Goal: Information Seeking & Learning: Learn about a topic

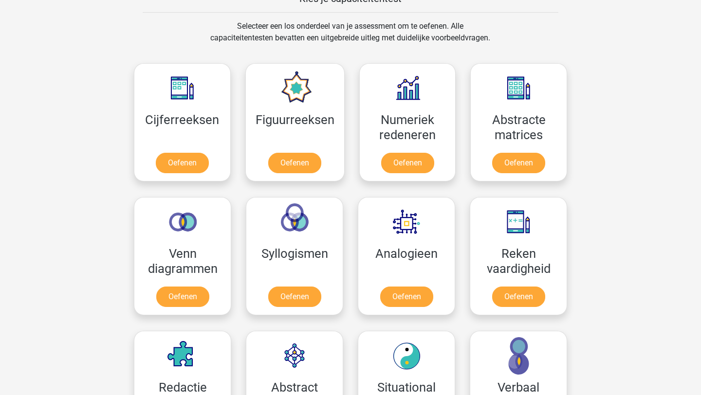
scroll to position [388, 0]
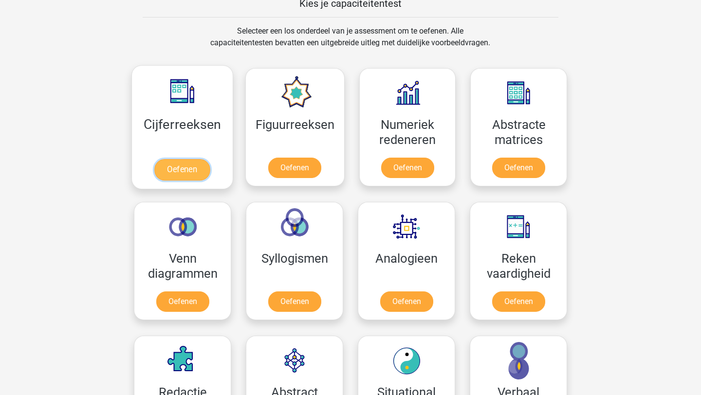
click at [182, 168] on link "Oefenen" at bounding box center [181, 169] width 55 height 21
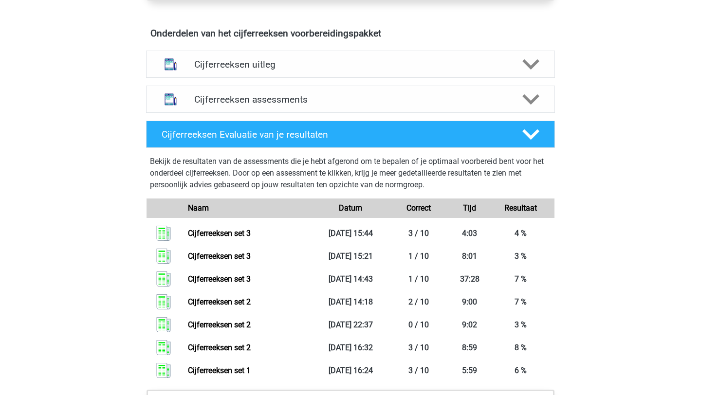
scroll to position [553, 0]
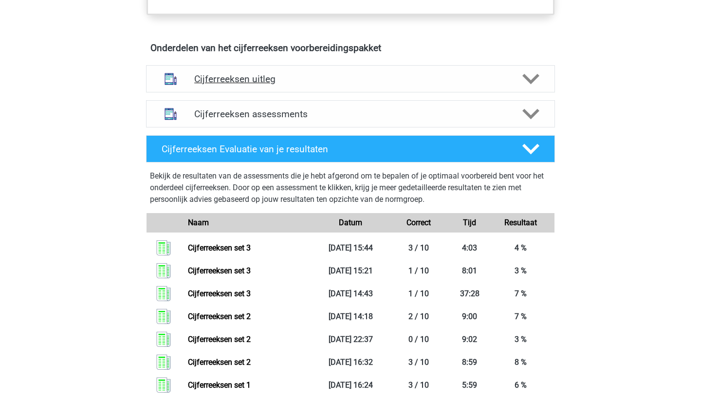
click at [538, 85] on polygon at bounding box center [530, 79] width 17 height 11
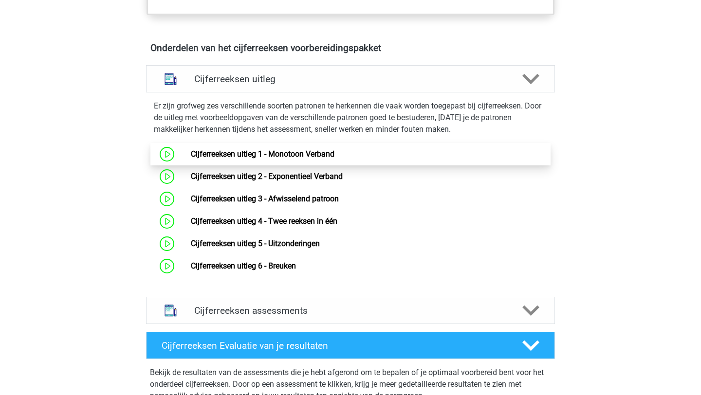
click at [191, 159] on link "Cijferreeksen uitleg 1 - Monotoon Verband" at bounding box center [263, 153] width 144 height 9
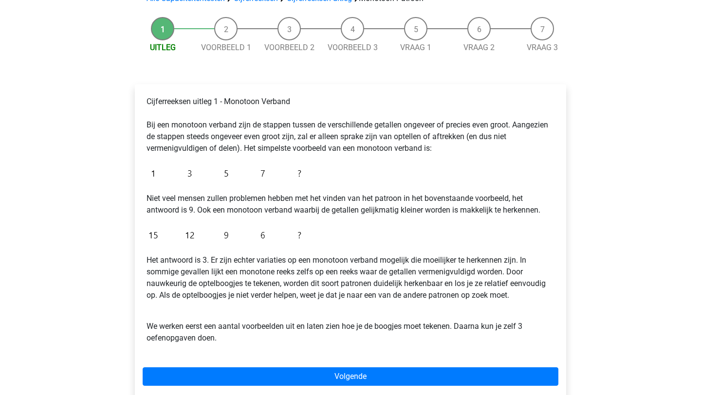
scroll to position [80, 0]
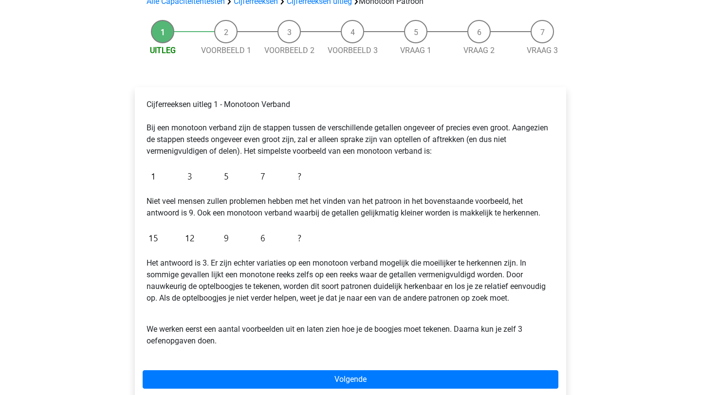
click at [223, 32] on li "Voorbeeld 1" at bounding box center [225, 38] width 63 height 36
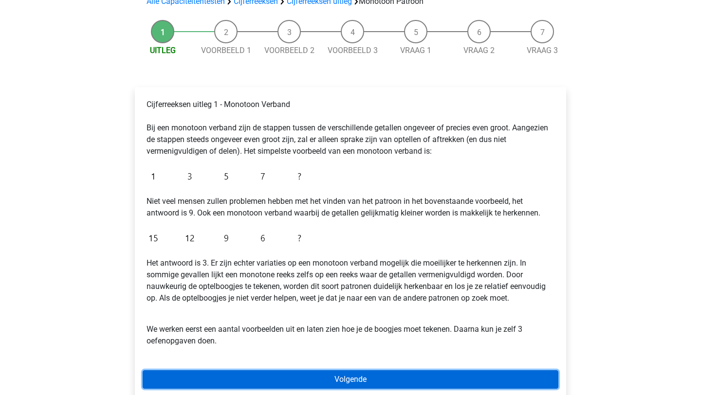
click at [310, 374] on link "Volgende" at bounding box center [351, 379] width 416 height 18
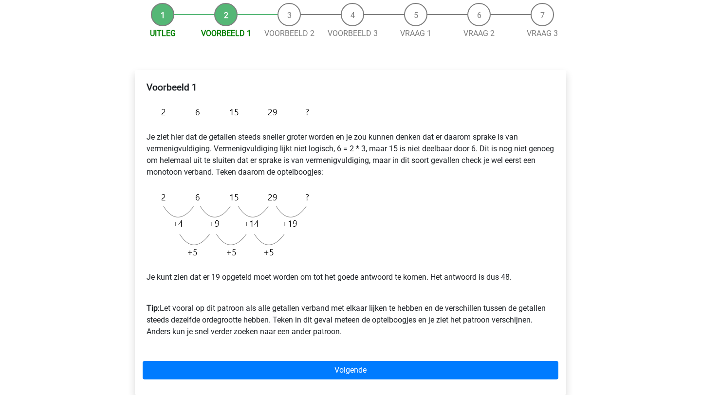
scroll to position [101, 0]
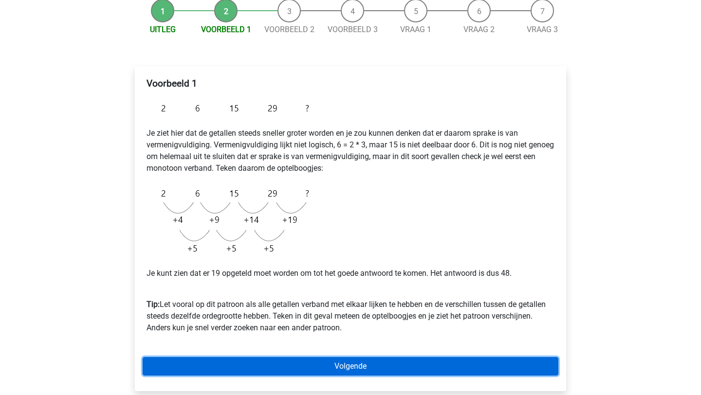
click at [316, 365] on link "Volgende" at bounding box center [351, 366] width 416 height 18
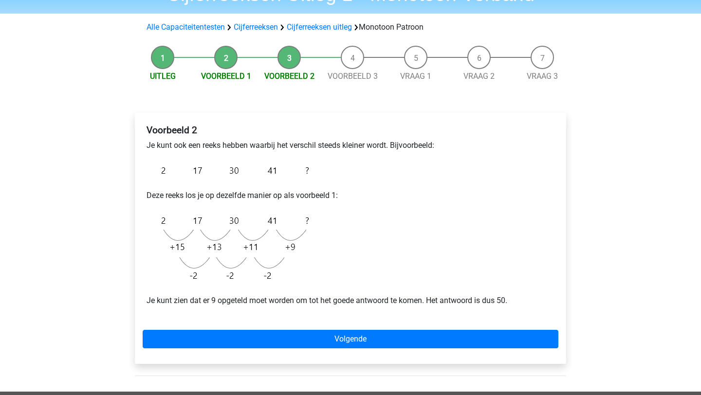
scroll to position [63, 0]
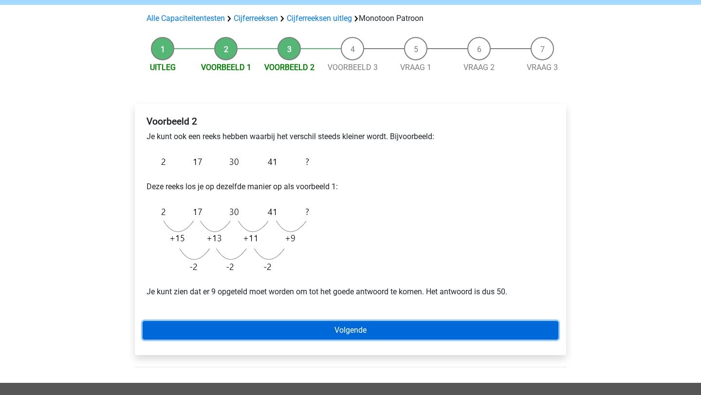
click at [370, 336] on link "Volgende" at bounding box center [351, 330] width 416 height 18
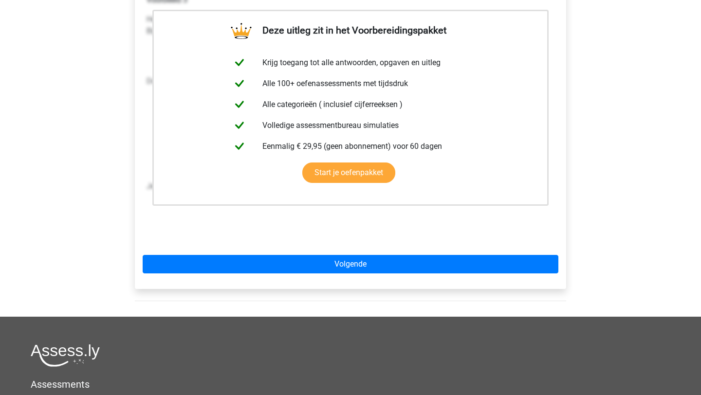
scroll to position [188, 0]
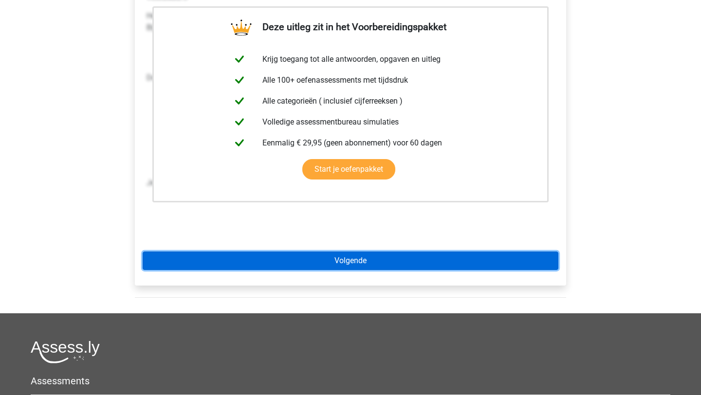
click at [375, 260] on link "Volgende" at bounding box center [351, 261] width 416 height 18
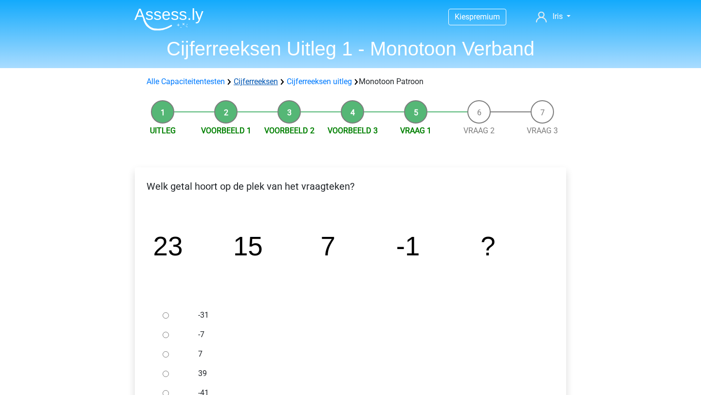
click at [263, 81] on link "Cijferreeksen" at bounding box center [256, 81] width 44 height 9
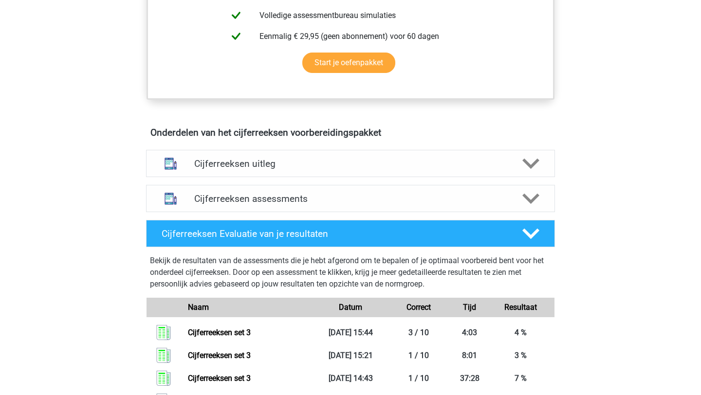
scroll to position [470, 0]
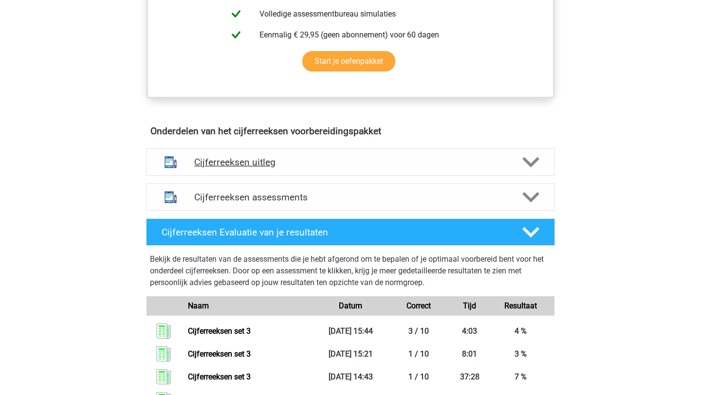
click at [279, 168] on h4 "Cijferreeksen uitleg" at bounding box center [350, 162] width 312 height 11
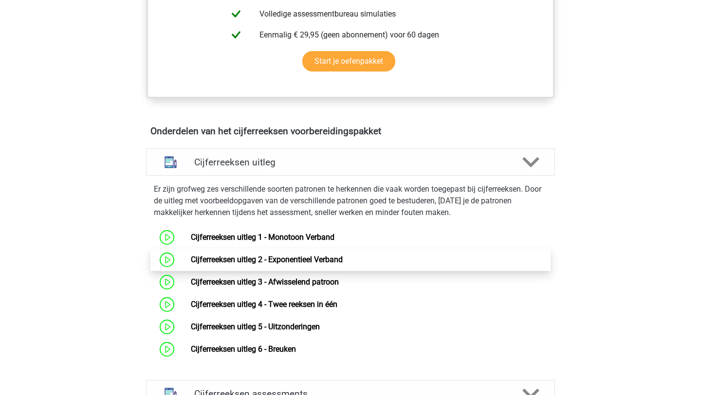
click at [259, 264] on link "Cijferreeksen uitleg 2 - Exponentieel Verband" at bounding box center [267, 259] width 152 height 9
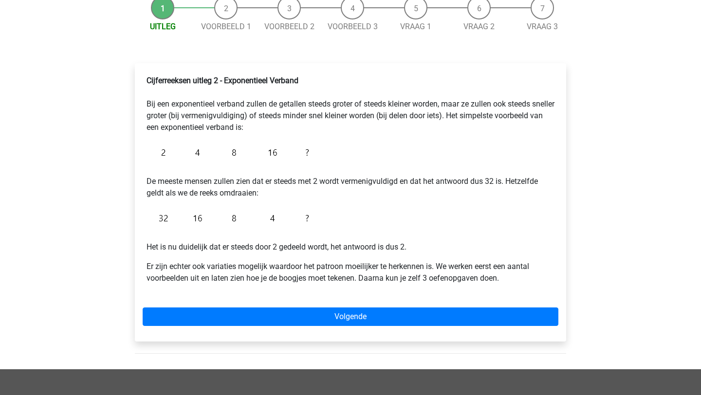
scroll to position [111, 0]
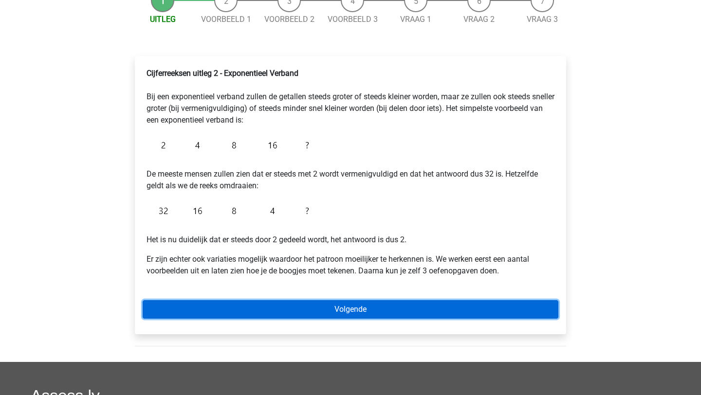
click at [259, 302] on link "Volgende" at bounding box center [351, 309] width 416 height 18
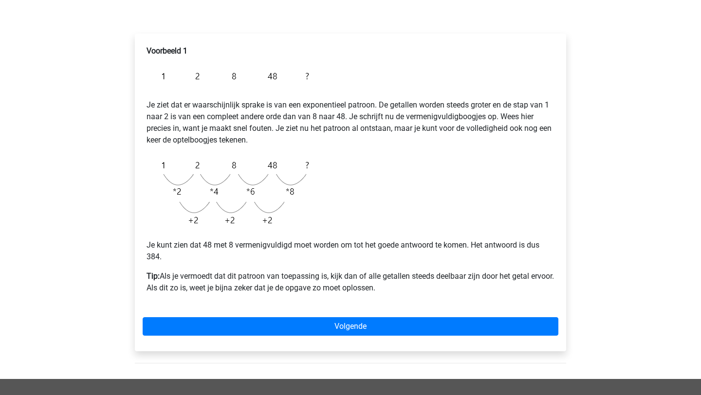
scroll to position [141, 0]
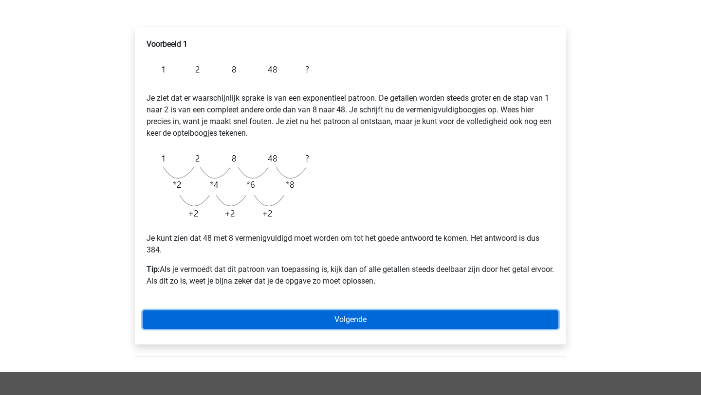
click at [258, 321] on link "Volgende" at bounding box center [351, 319] width 416 height 18
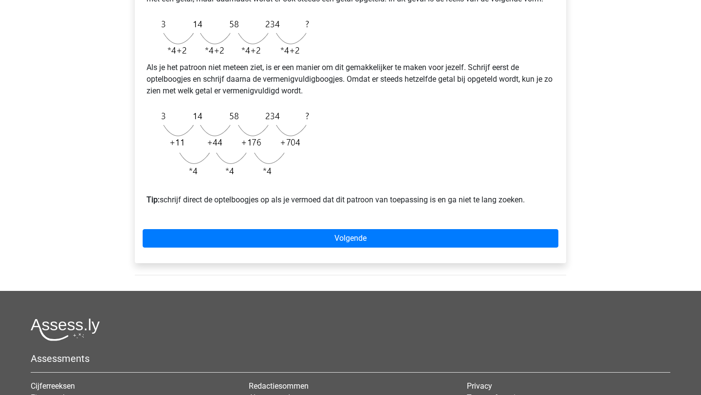
scroll to position [262, 0]
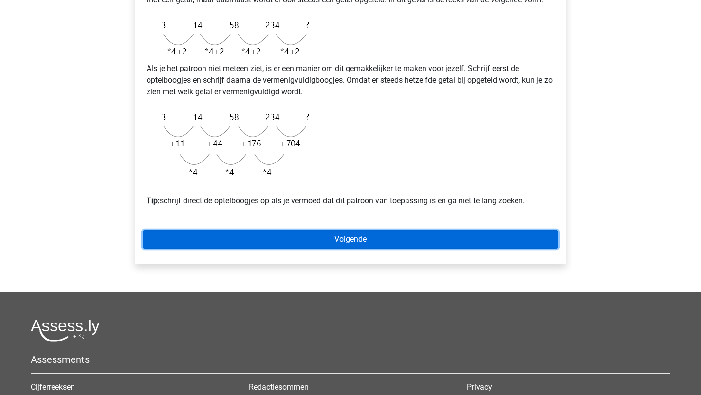
click at [268, 248] on link "Volgende" at bounding box center [351, 239] width 416 height 18
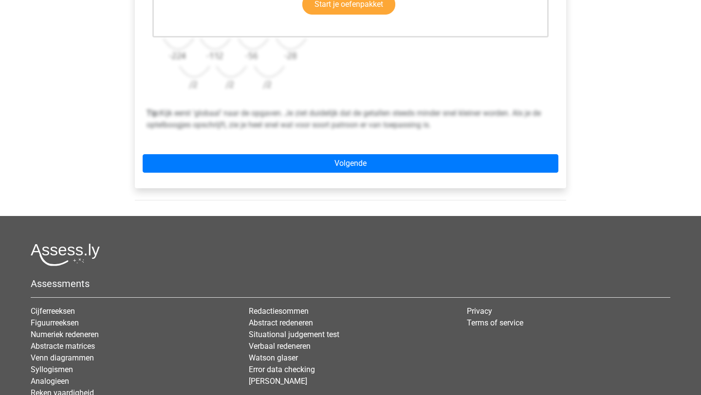
scroll to position [362, 0]
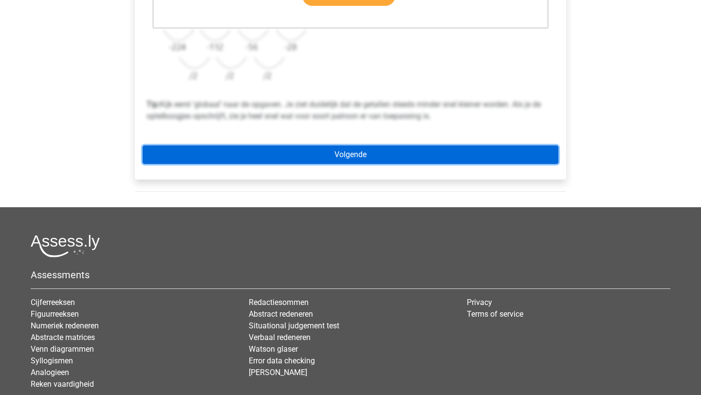
click at [301, 154] on link "Volgende" at bounding box center [351, 154] width 416 height 18
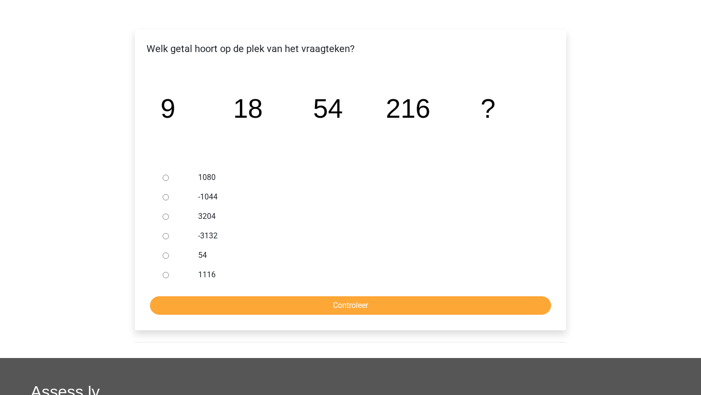
scroll to position [138, 0]
click at [306, 294] on form "1080 -1044 3204 -3132 54 1116 Controleer" at bounding box center [351, 240] width 416 height 147
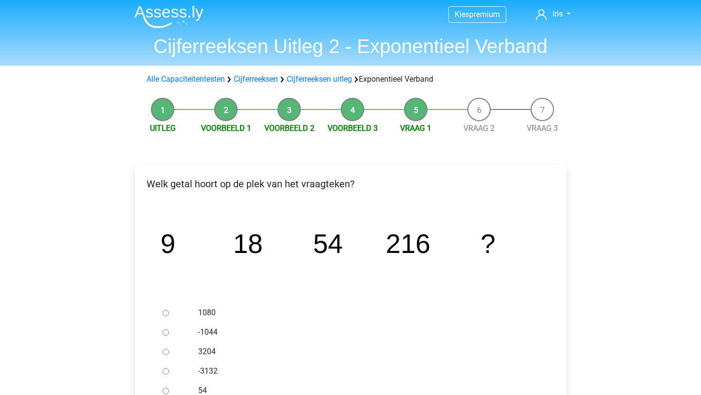
scroll to position [3, 0]
click at [315, 80] on link "Cijferreeksen uitleg" at bounding box center [319, 78] width 65 height 9
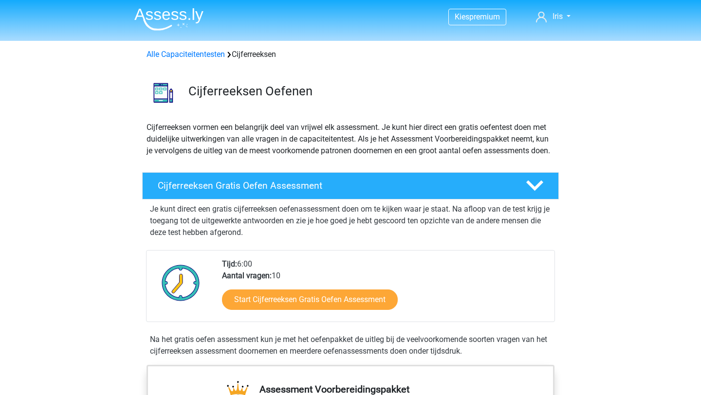
scroll to position [626, 0]
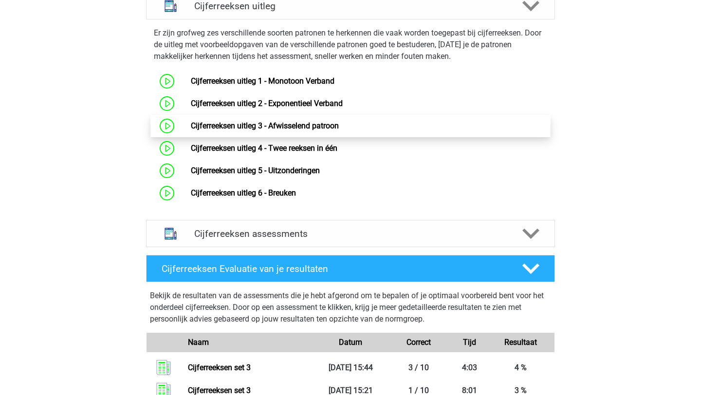
click at [293, 130] on link "Cijferreeksen uitleg 3 - Afwisselend patroon" at bounding box center [265, 125] width 148 height 9
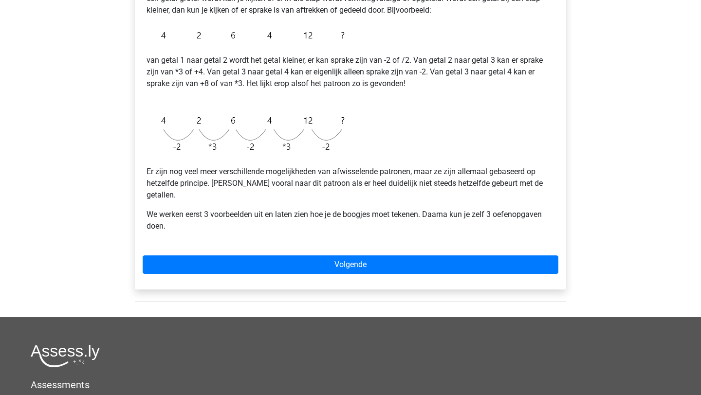
scroll to position [211, 0]
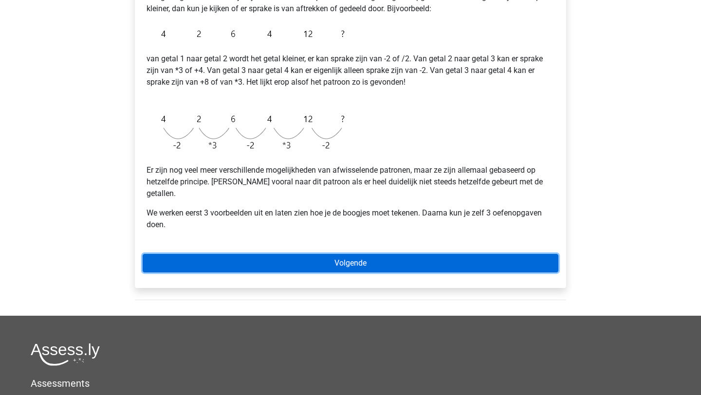
click at [277, 254] on link "Volgende" at bounding box center [351, 263] width 416 height 18
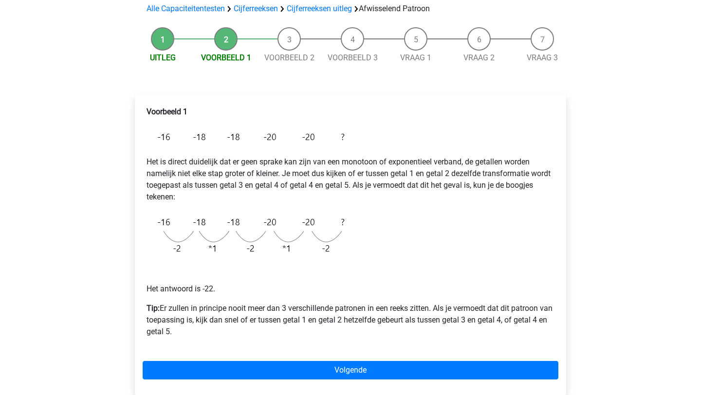
scroll to position [76, 0]
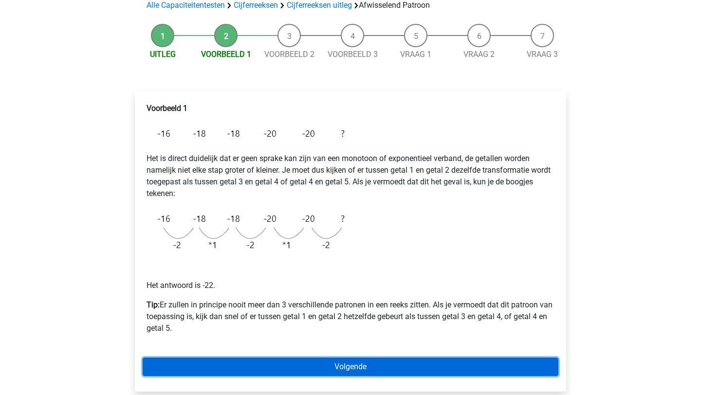
click at [281, 363] on link "Volgende" at bounding box center [351, 367] width 416 height 18
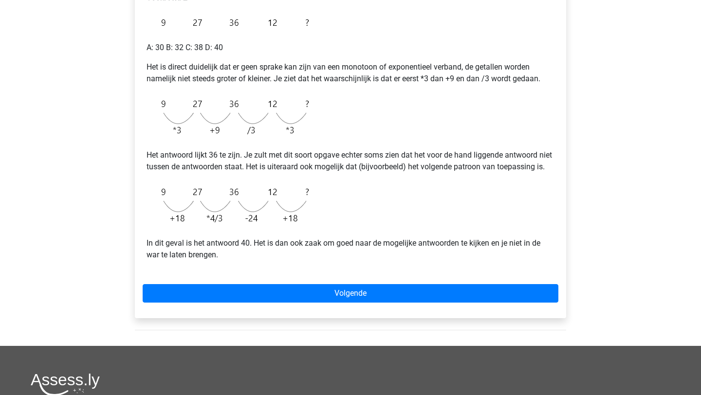
scroll to position [190, 0]
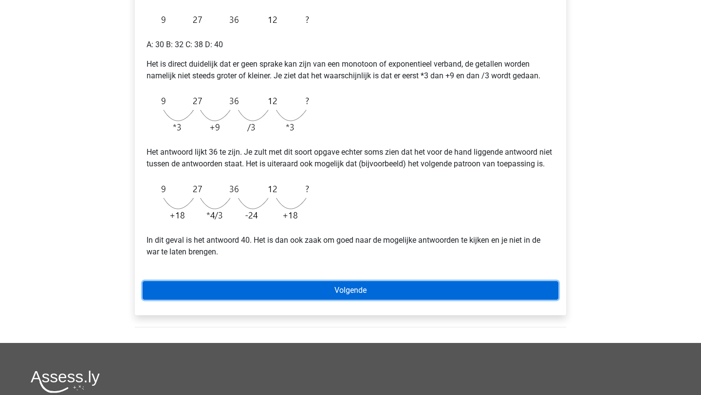
click at [291, 300] on link "Volgende" at bounding box center [351, 290] width 416 height 18
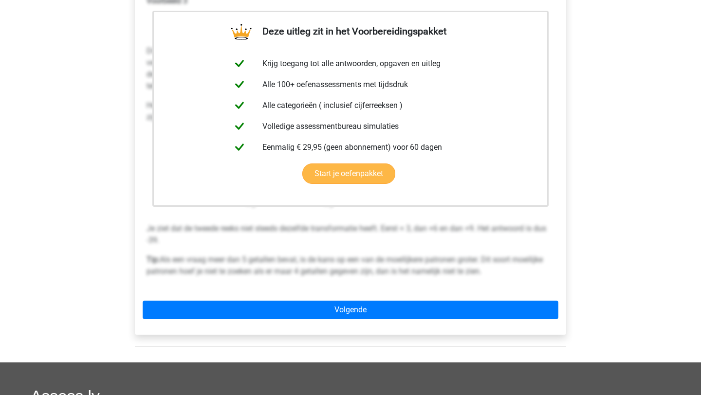
scroll to position [181, 0]
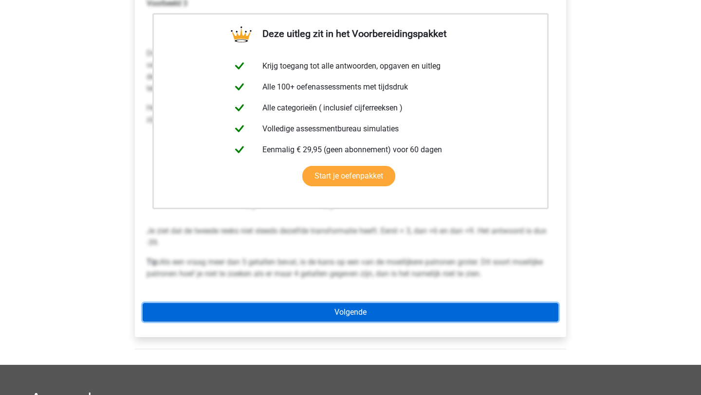
click at [316, 321] on link "Volgende" at bounding box center [351, 312] width 416 height 18
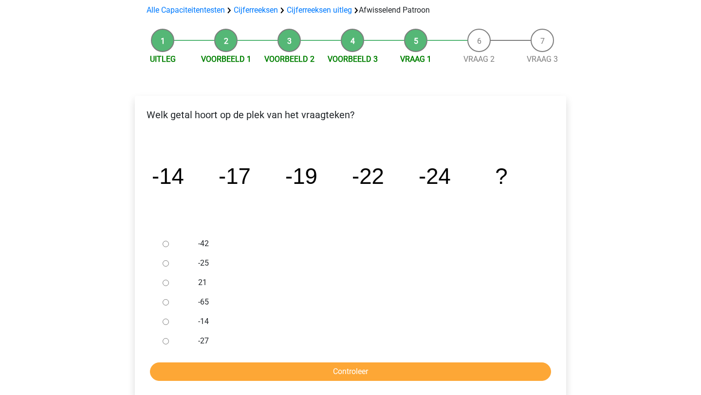
scroll to position [71, 0]
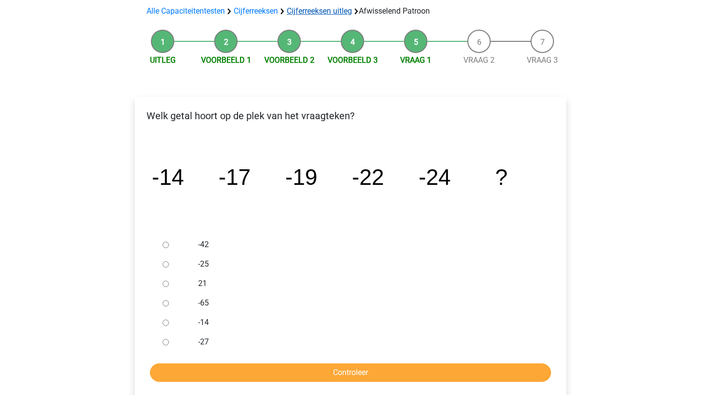
click at [312, 12] on link "Cijferreeksen uitleg" at bounding box center [319, 10] width 65 height 9
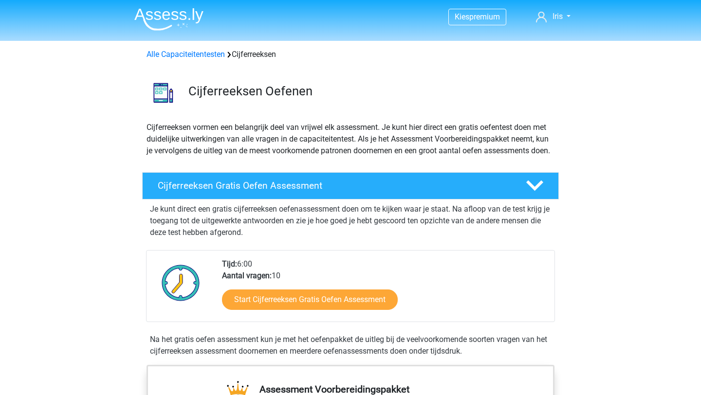
scroll to position [626, 0]
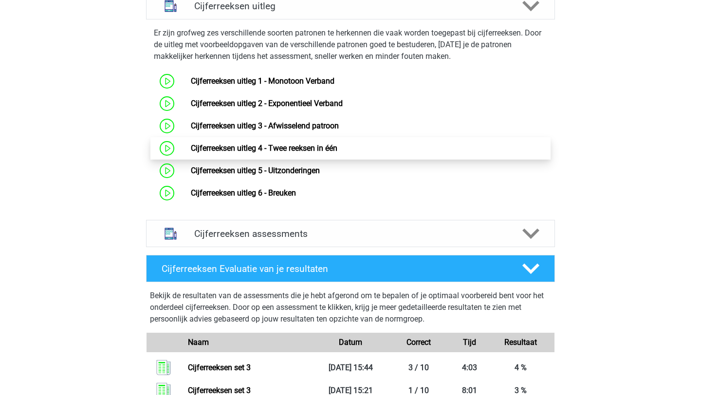
click at [322, 153] on link "Cijferreeksen uitleg 4 - Twee reeksen in één" at bounding box center [264, 148] width 146 height 9
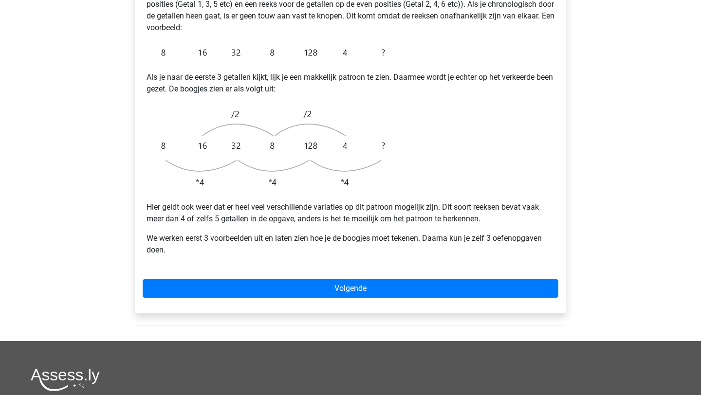
scroll to position [254, 0]
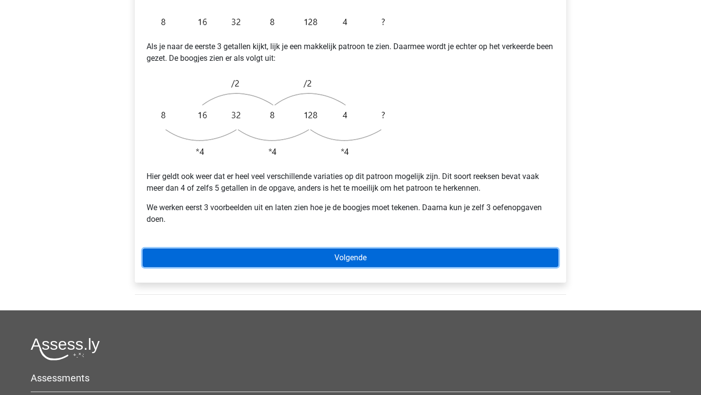
click at [319, 249] on link "Volgende" at bounding box center [351, 258] width 416 height 18
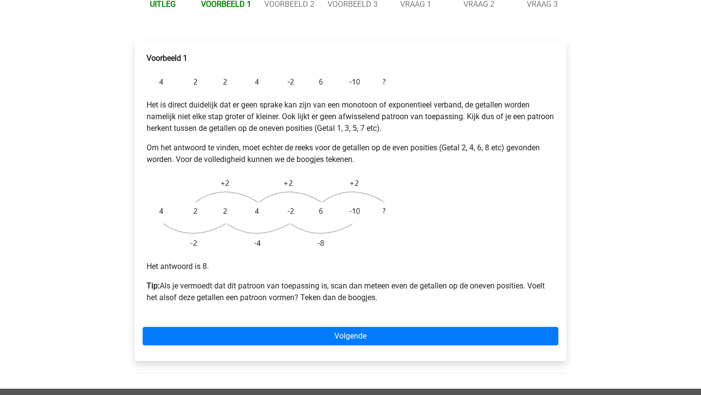
scroll to position [158, 0]
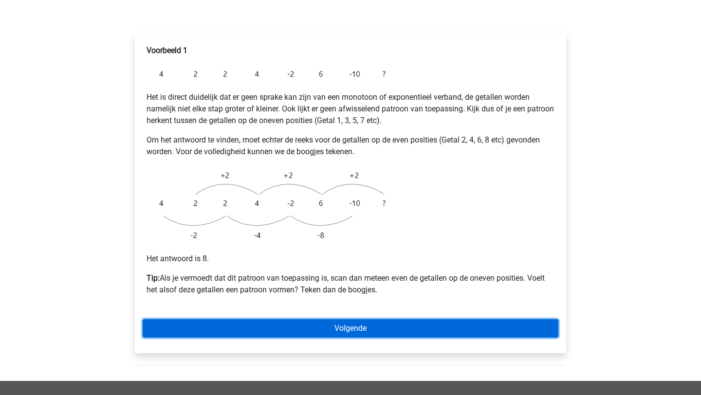
click at [311, 319] on link "Volgende" at bounding box center [351, 328] width 416 height 18
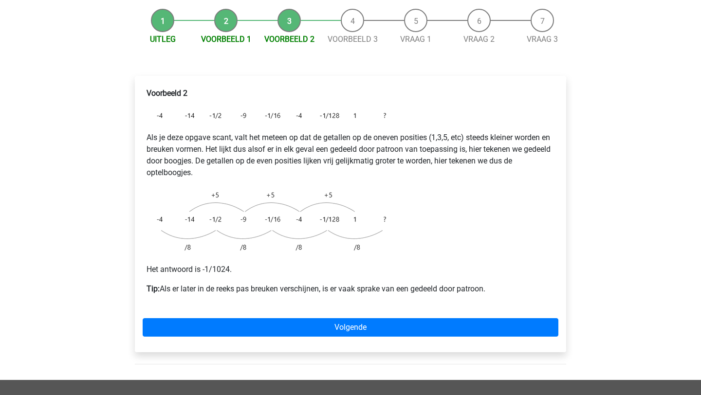
scroll to position [115, 0]
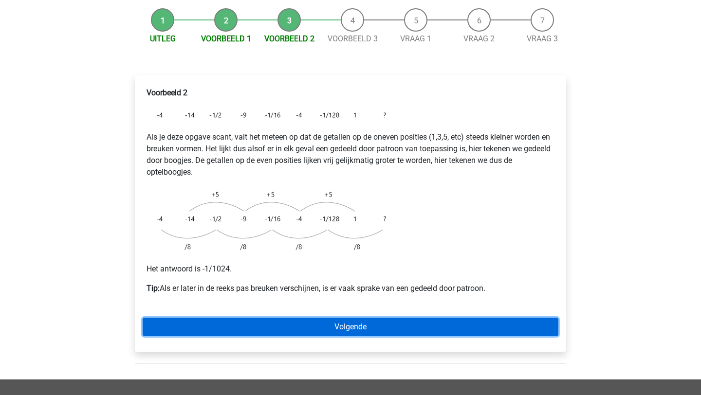
click at [312, 318] on link "Volgende" at bounding box center [351, 327] width 416 height 18
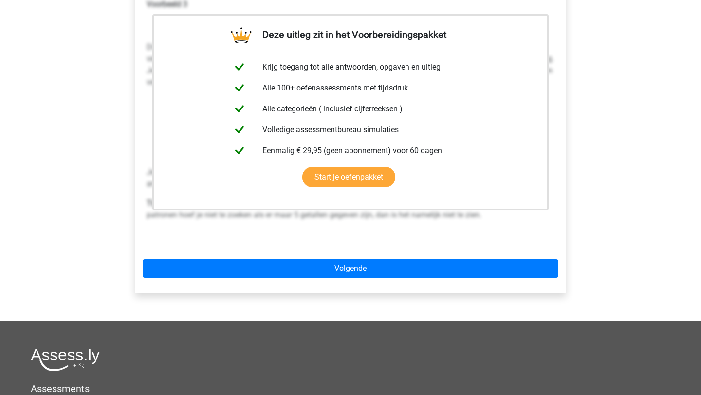
scroll to position [214, 0]
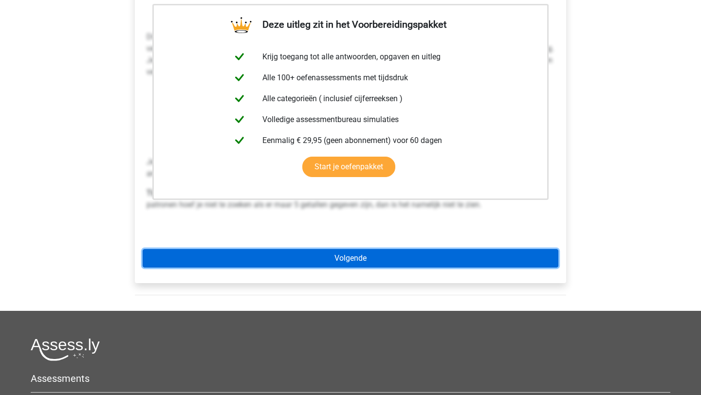
click at [322, 249] on link "Volgende" at bounding box center [351, 258] width 416 height 18
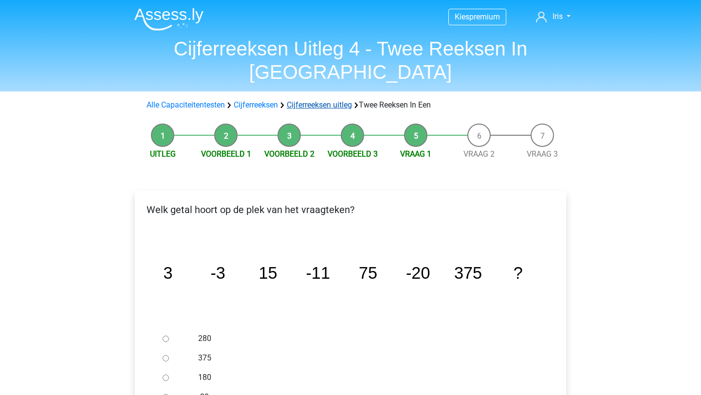
click at [327, 100] on link "Cijferreeksen uitleg" at bounding box center [319, 104] width 65 height 9
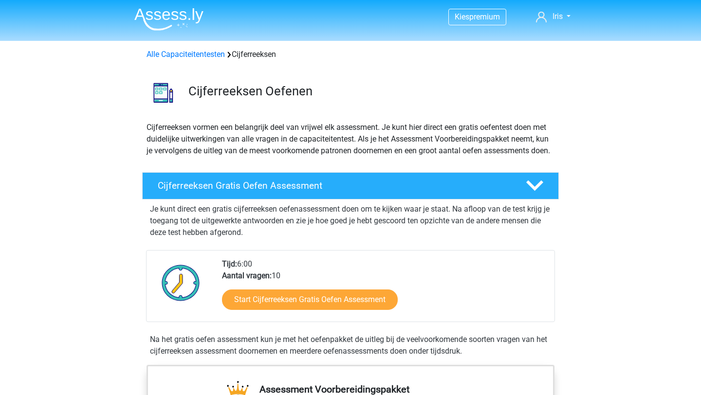
scroll to position [626, 0]
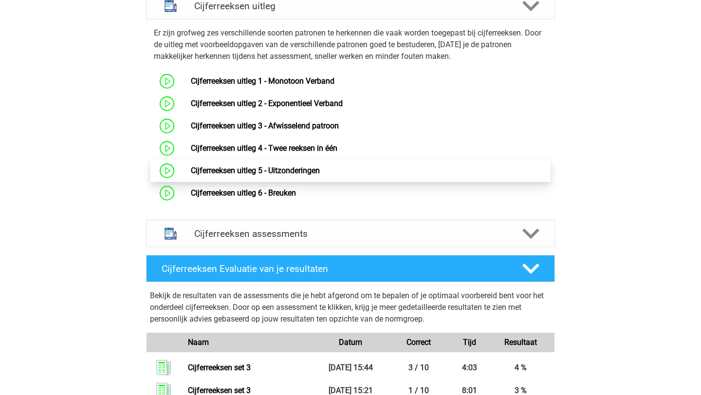
click at [290, 175] on link "Cijferreeksen uitleg 5 - Uitzonderingen" at bounding box center [255, 170] width 129 height 9
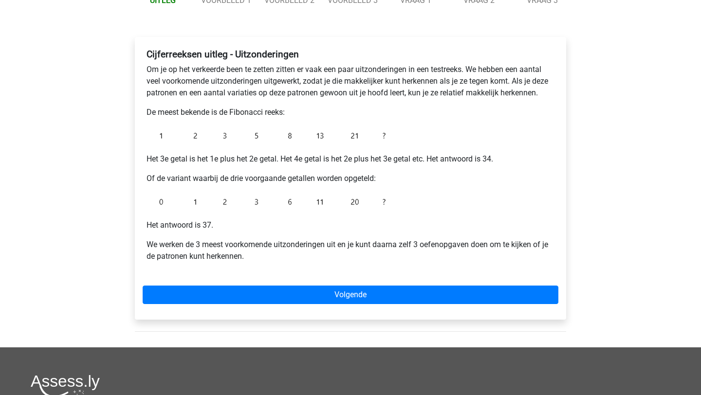
scroll to position [133, 0]
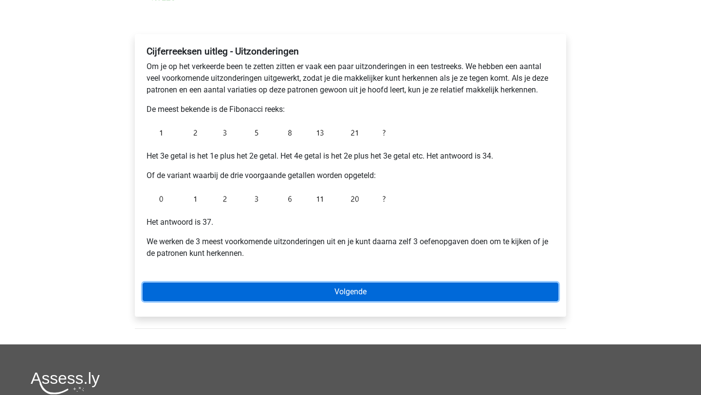
click at [272, 288] on link "Volgende" at bounding box center [351, 292] width 416 height 18
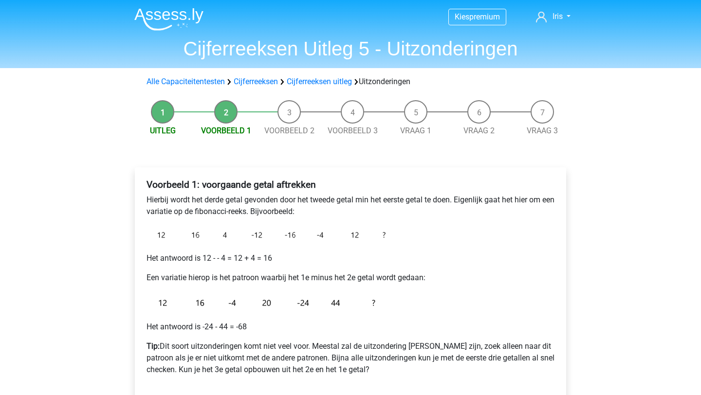
scroll to position [103, 0]
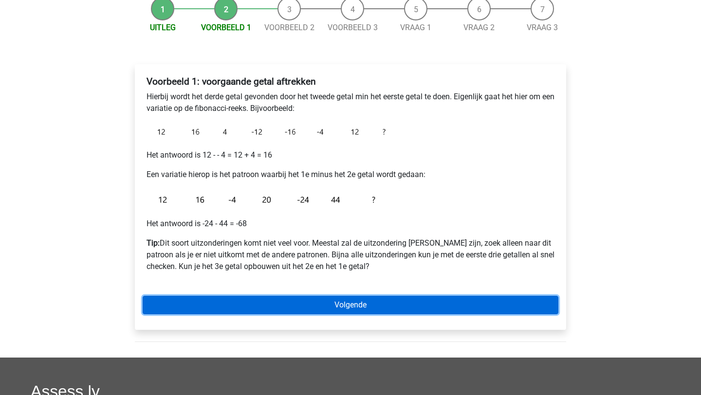
click at [271, 305] on link "Volgende" at bounding box center [351, 305] width 416 height 18
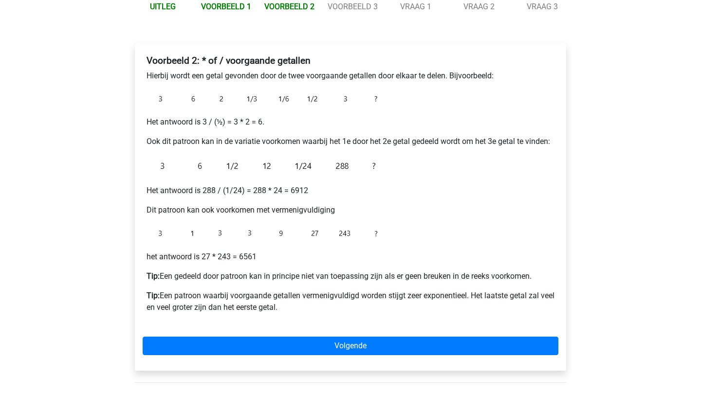
scroll to position [127, 0]
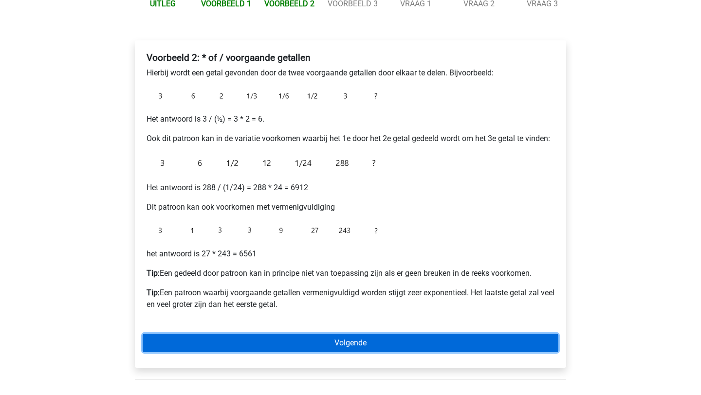
click at [269, 342] on link "Volgende" at bounding box center [351, 343] width 416 height 18
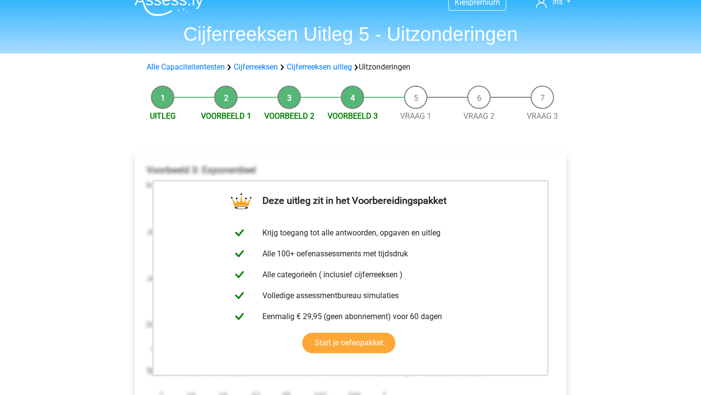
scroll to position [10, 0]
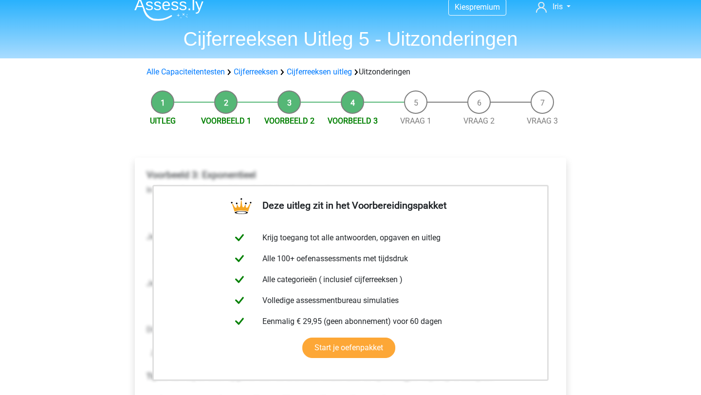
click at [166, 101] on li "Uitleg" at bounding box center [162, 108] width 63 height 36
click at [226, 107] on li "Voorbeeld 1" at bounding box center [225, 108] width 63 height 36
click at [311, 70] on link "Cijferreeksen uitleg" at bounding box center [319, 71] width 65 height 9
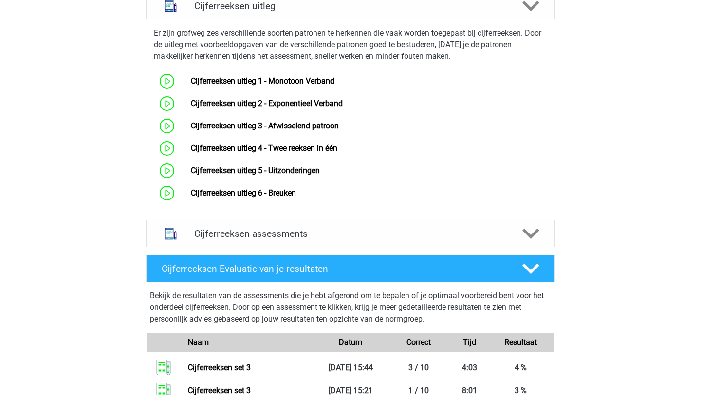
scroll to position [639, 0]
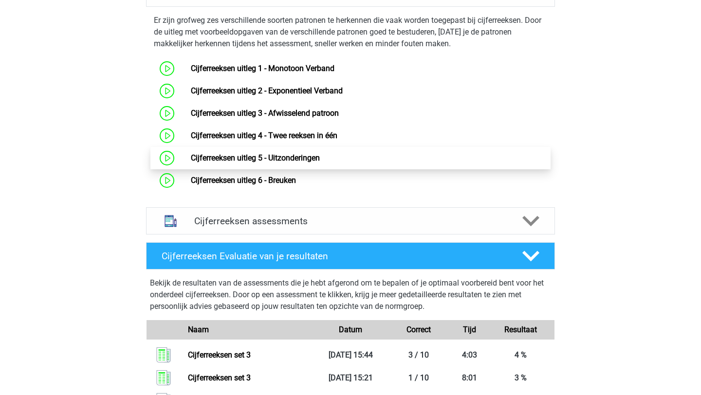
click at [284, 163] on link "Cijferreeksen uitleg 5 - Uitzonderingen" at bounding box center [255, 157] width 129 height 9
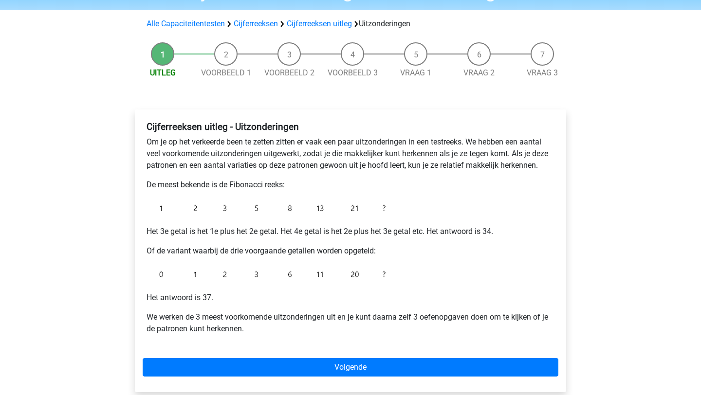
scroll to position [56, 0]
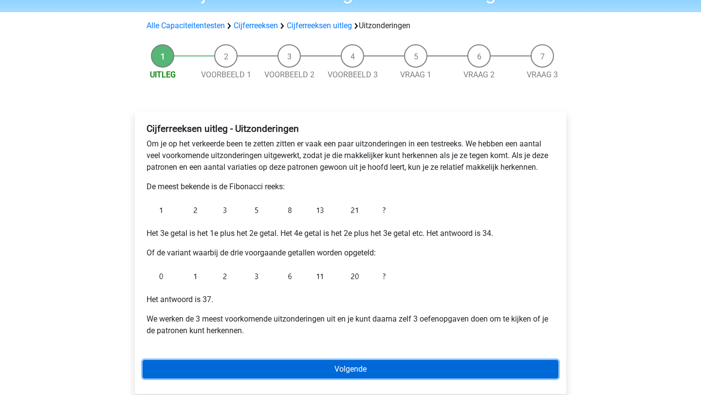
click at [253, 367] on link "Volgende" at bounding box center [351, 369] width 416 height 18
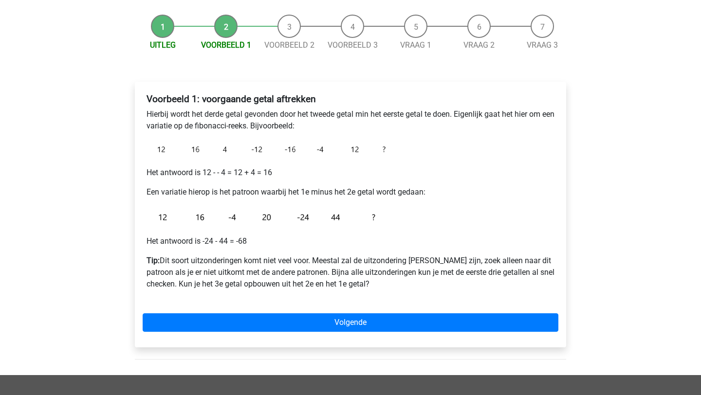
scroll to position [86, 0]
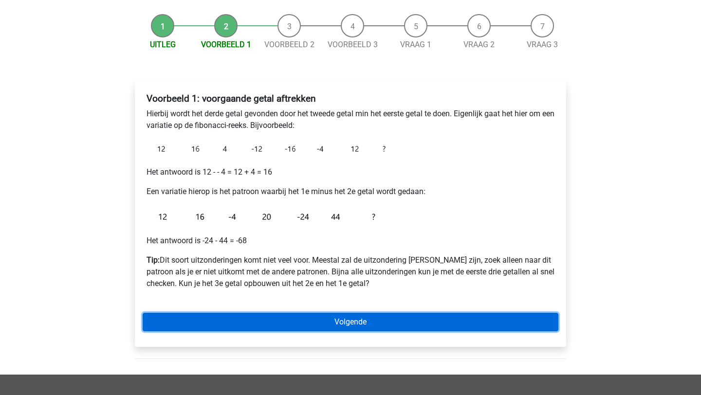
click at [263, 322] on link "Volgende" at bounding box center [351, 322] width 416 height 18
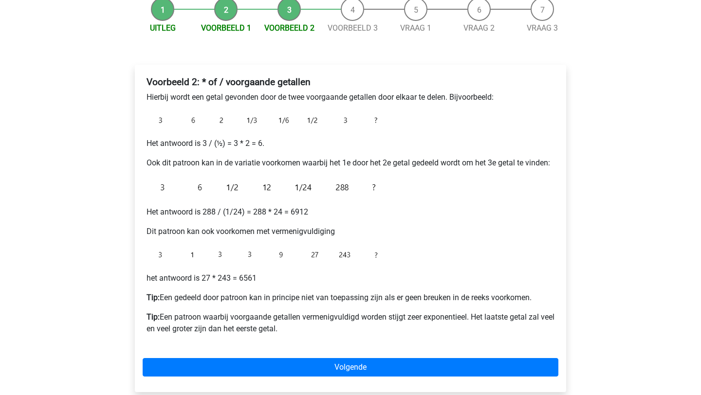
scroll to position [105, 0]
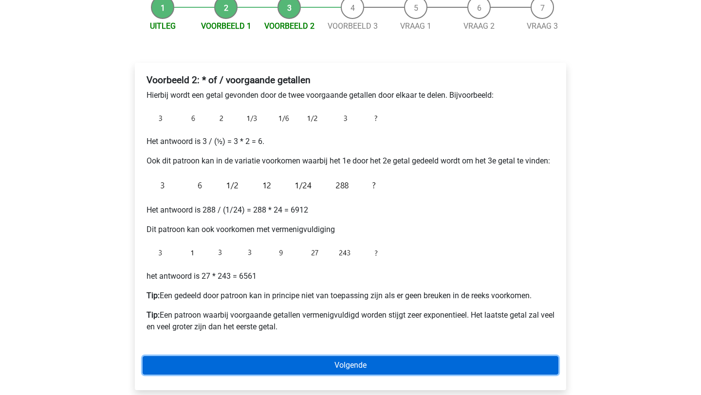
click at [370, 367] on link "Volgende" at bounding box center [351, 365] width 416 height 18
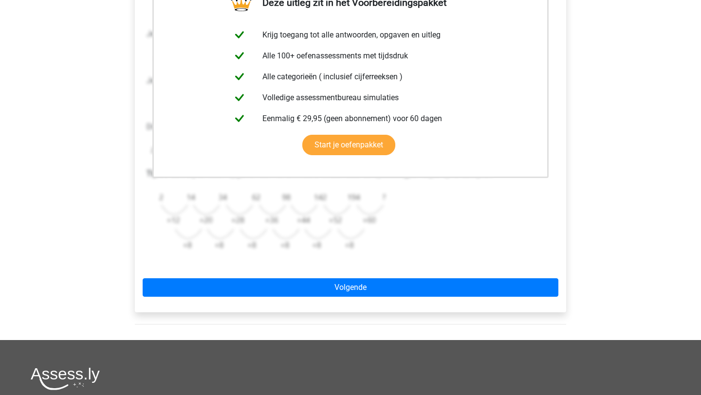
scroll to position [216, 0]
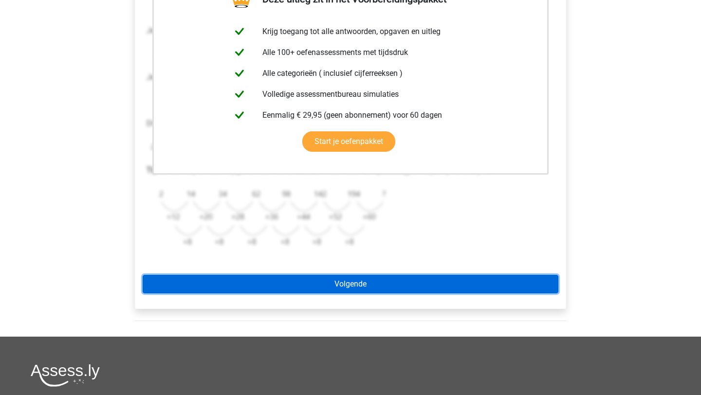
click at [365, 289] on link "Volgende" at bounding box center [351, 284] width 416 height 18
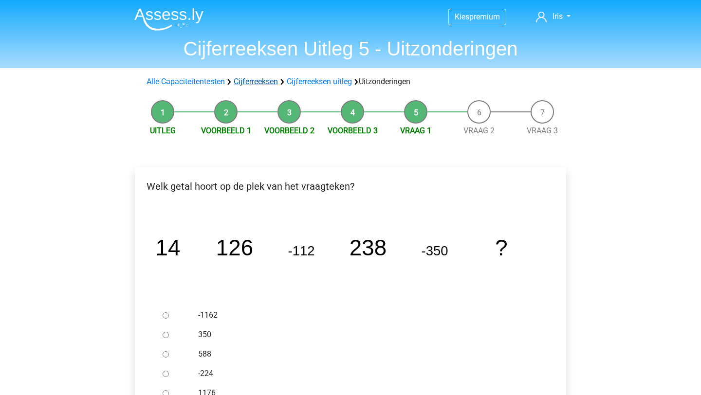
click at [259, 85] on link "Cijferreeksen" at bounding box center [256, 81] width 44 height 9
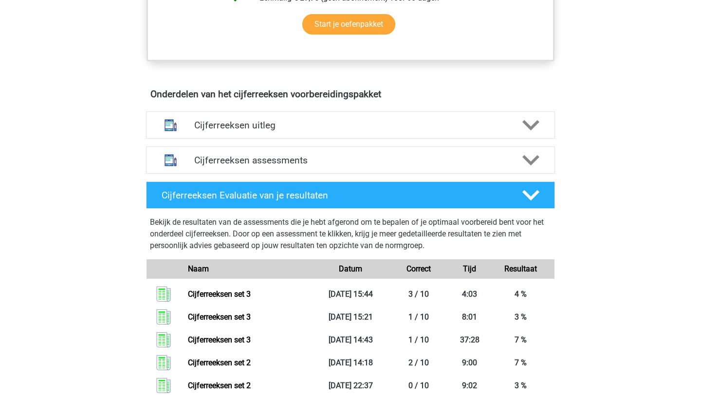
scroll to position [504, 0]
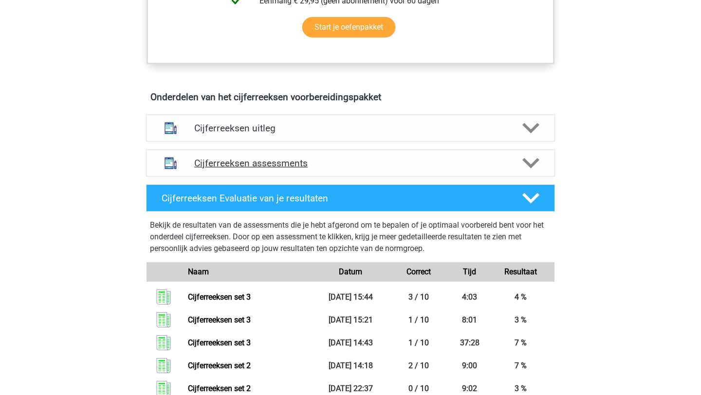
click at [289, 169] on h4 "Cijferreeksen assessments" at bounding box center [350, 163] width 312 height 11
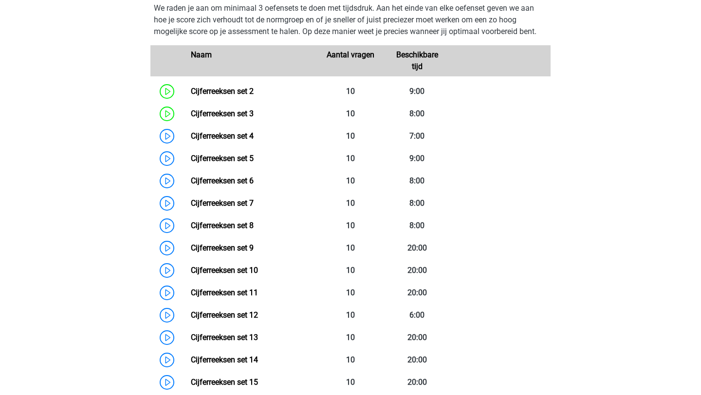
scroll to position [618, 0]
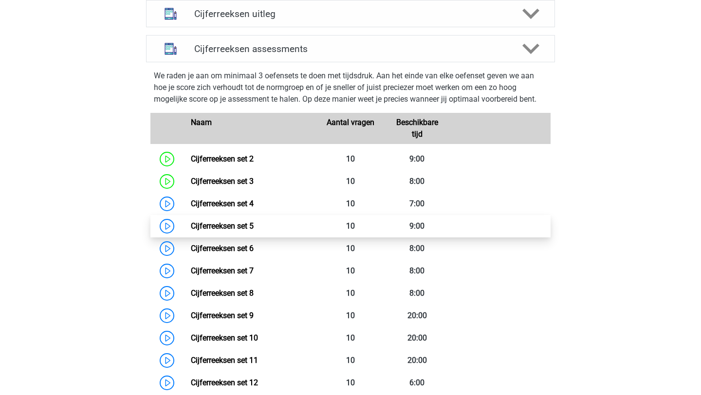
click at [235, 231] on link "Cijferreeksen set 5" at bounding box center [222, 225] width 63 height 9
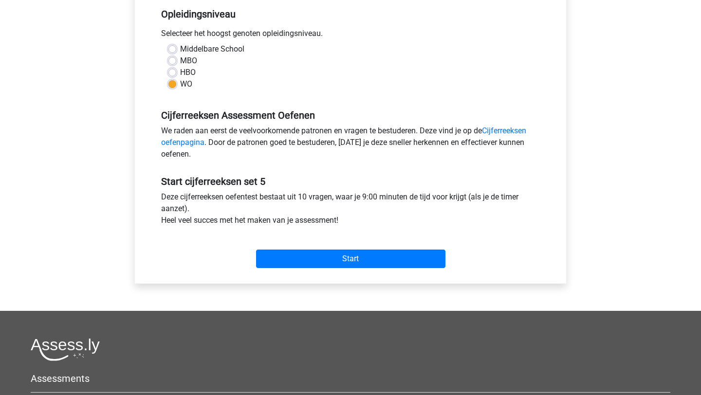
scroll to position [200, 0]
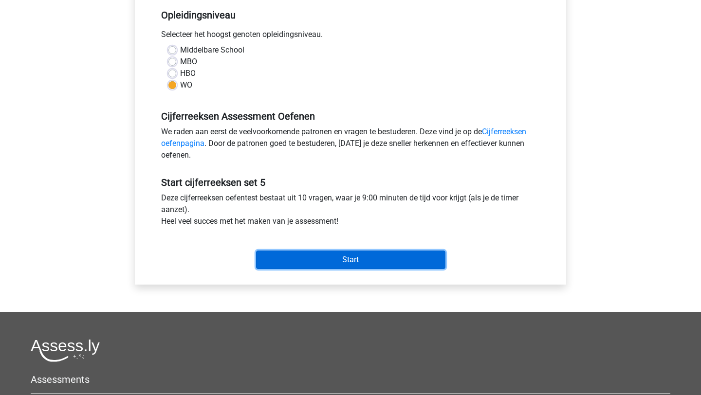
click at [341, 255] on input "Start" at bounding box center [350, 260] width 189 height 18
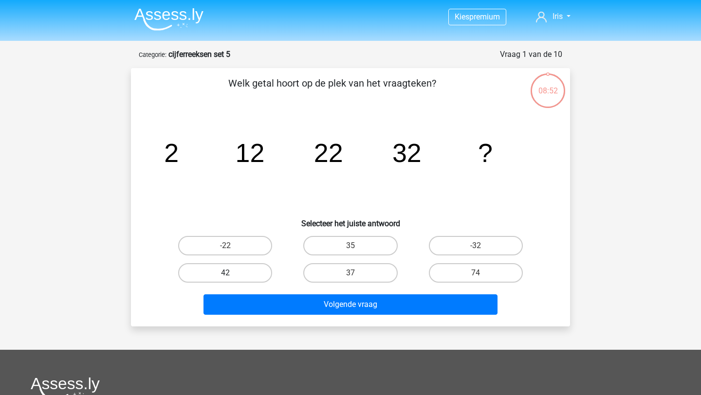
click at [244, 271] on label "42" at bounding box center [225, 272] width 94 height 19
click at [232, 273] on input "42" at bounding box center [228, 276] width 6 height 6
radio input "true"
click at [252, 290] on div "Volgende vraag" at bounding box center [350, 303] width 408 height 32
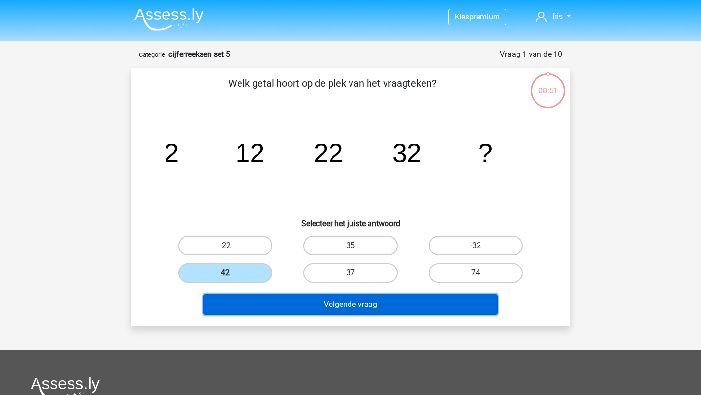
click at [252, 298] on button "Volgende vraag" at bounding box center [350, 304] width 294 height 20
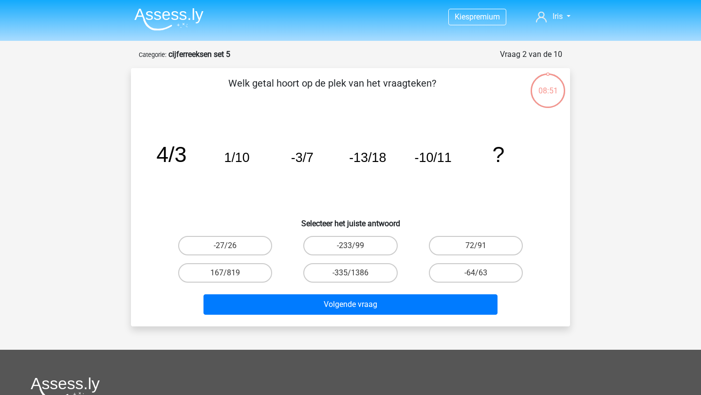
scroll to position [49, 0]
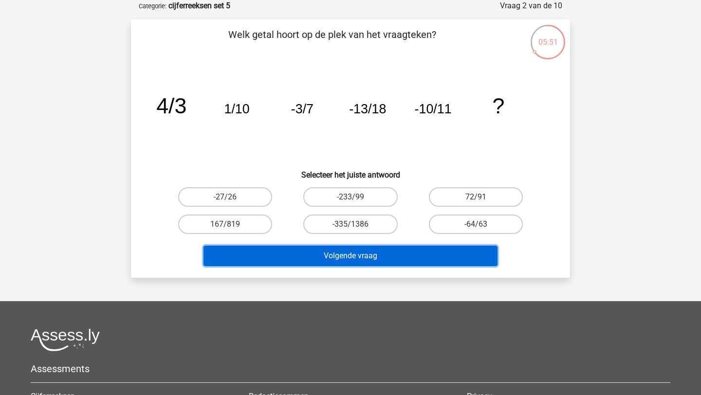
click at [287, 253] on button "Volgende vraag" at bounding box center [350, 256] width 294 height 20
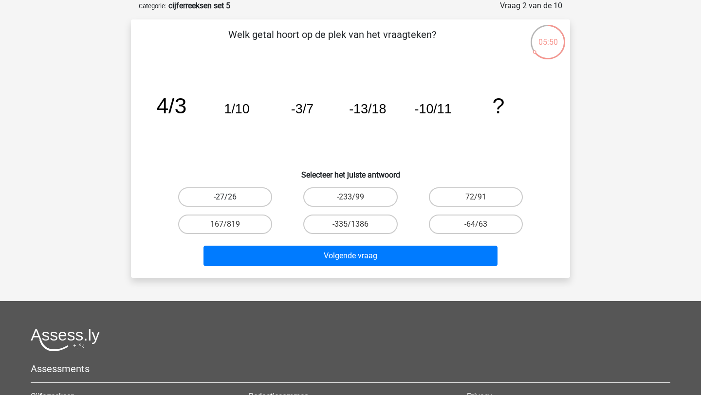
click at [239, 198] on label "-27/26" at bounding box center [225, 196] width 94 height 19
click at [232, 198] on input "-27/26" at bounding box center [228, 200] width 6 height 6
radio input "true"
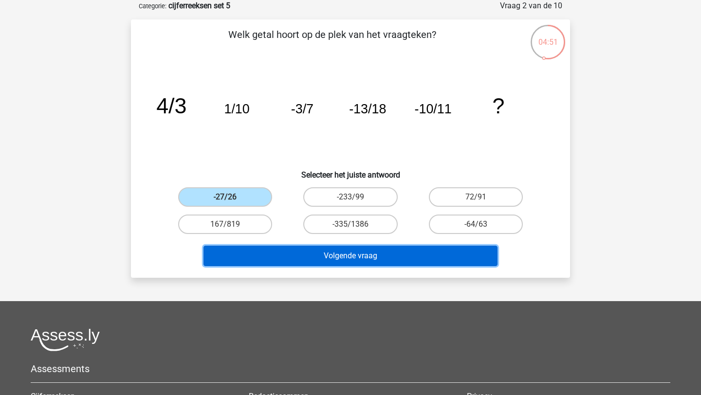
click at [289, 262] on button "Volgende vraag" at bounding box center [350, 256] width 294 height 20
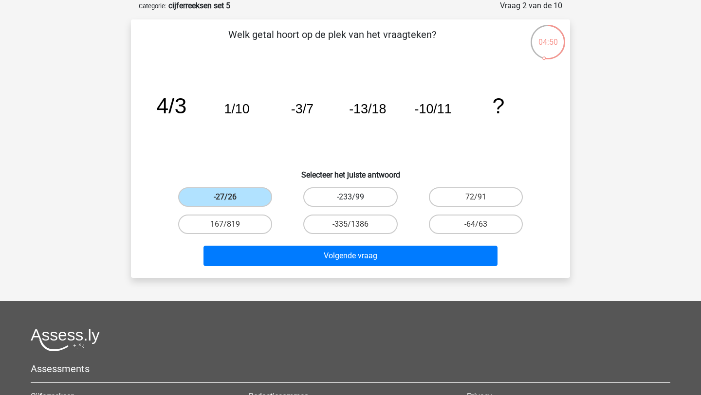
click at [348, 197] on label "-233/99" at bounding box center [350, 196] width 94 height 19
click at [350, 197] on input "-233/99" at bounding box center [353, 200] width 6 height 6
radio input "true"
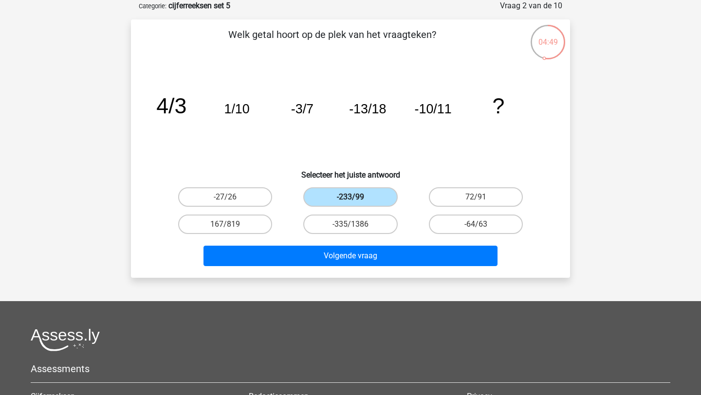
click at [348, 195] on label "-233/99" at bounding box center [350, 196] width 94 height 19
click at [350, 197] on input "-233/99" at bounding box center [353, 200] width 6 height 6
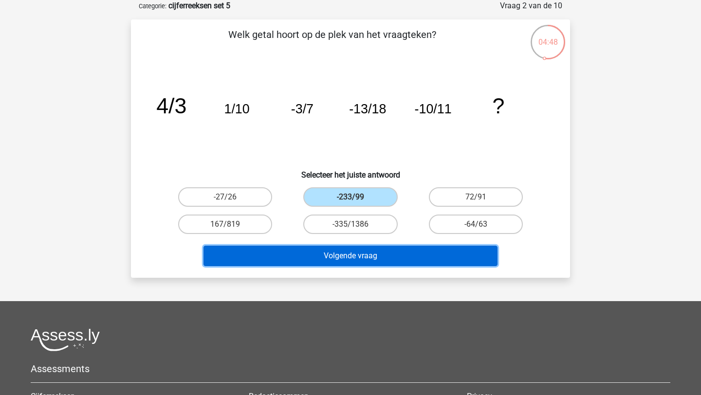
click at [348, 258] on button "Volgende vraag" at bounding box center [350, 256] width 294 height 20
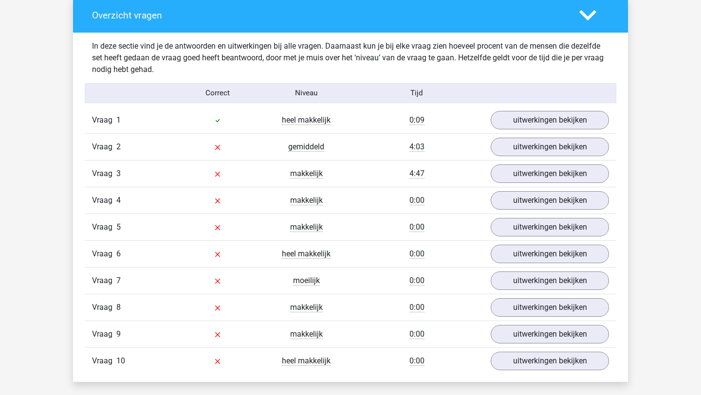
scroll to position [772, 0]
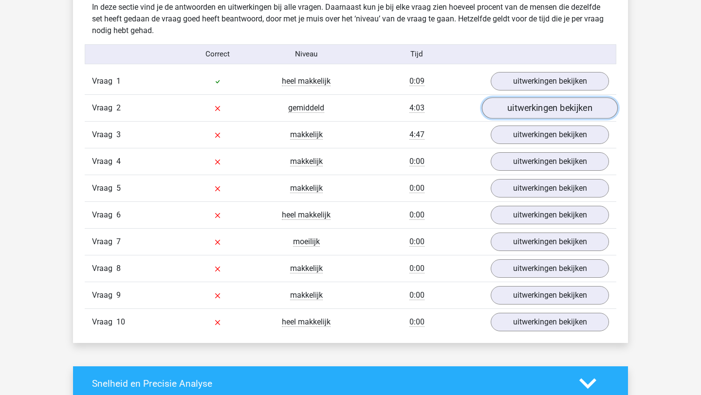
click at [559, 108] on link "uitwerkingen bekijken" at bounding box center [550, 107] width 136 height 21
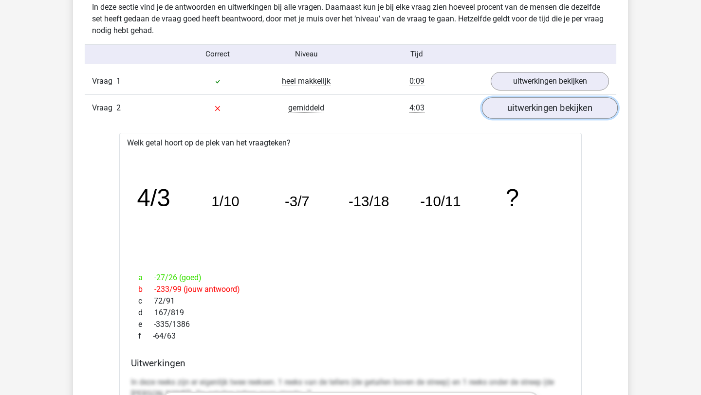
click at [559, 108] on link "uitwerkingen bekijken" at bounding box center [550, 107] width 136 height 21
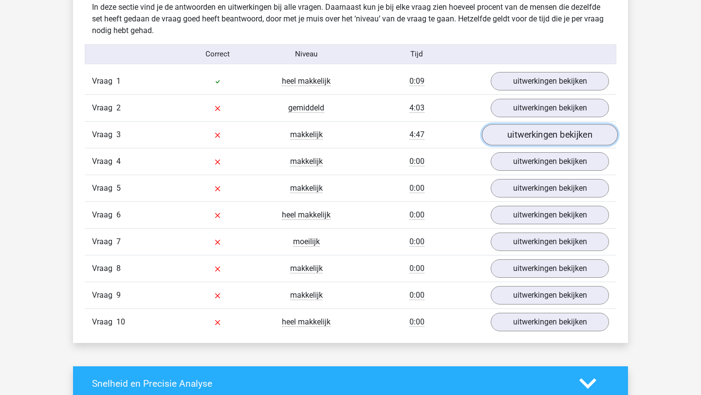
click at [557, 132] on link "uitwerkingen bekijken" at bounding box center [550, 134] width 136 height 21
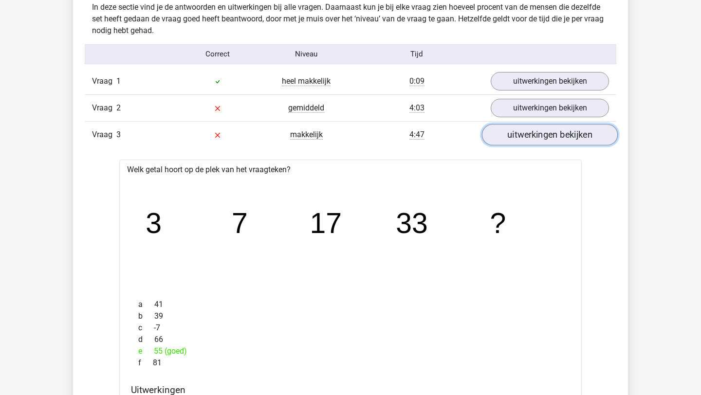
scroll to position [780, 0]
